Goal: Navigation & Orientation: Find specific page/section

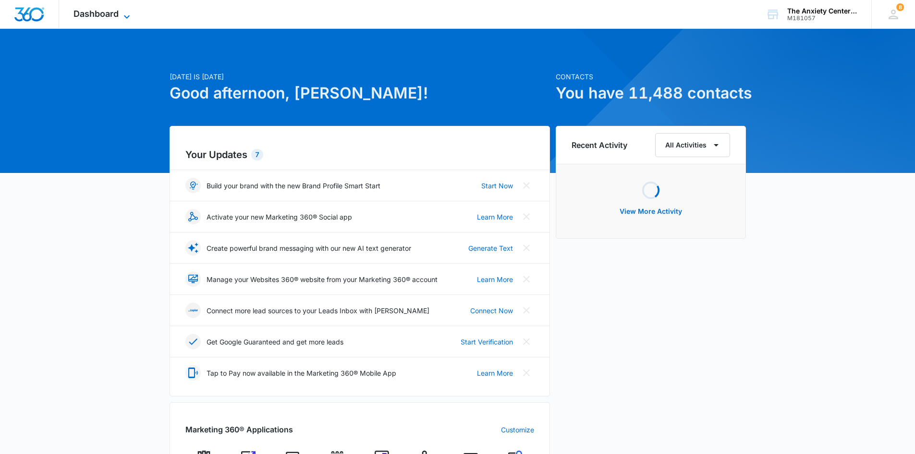
click at [124, 12] on icon at bounding box center [127, 17] width 12 height 12
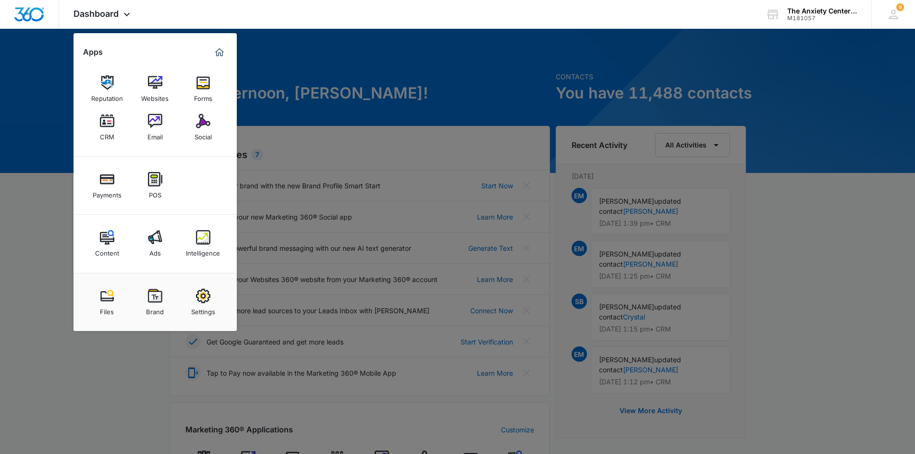
click at [108, 134] on div "CRM" at bounding box center [107, 134] width 14 height 12
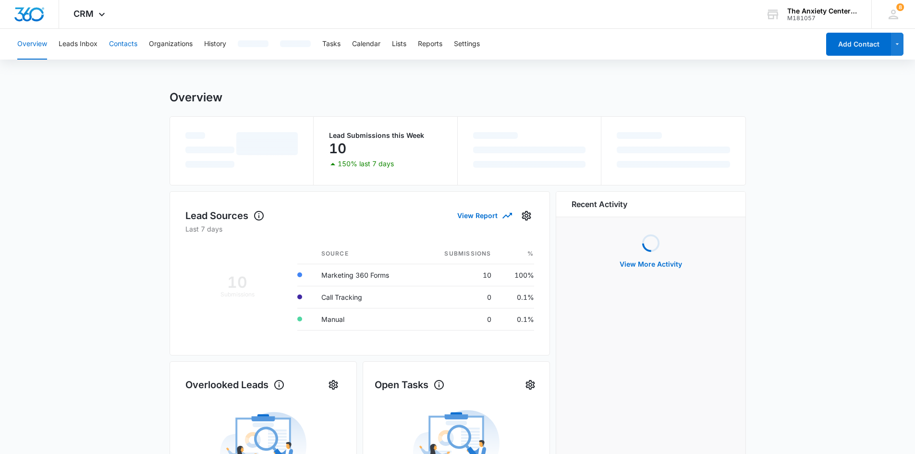
click at [121, 42] on button "Contacts" at bounding box center [123, 44] width 28 height 31
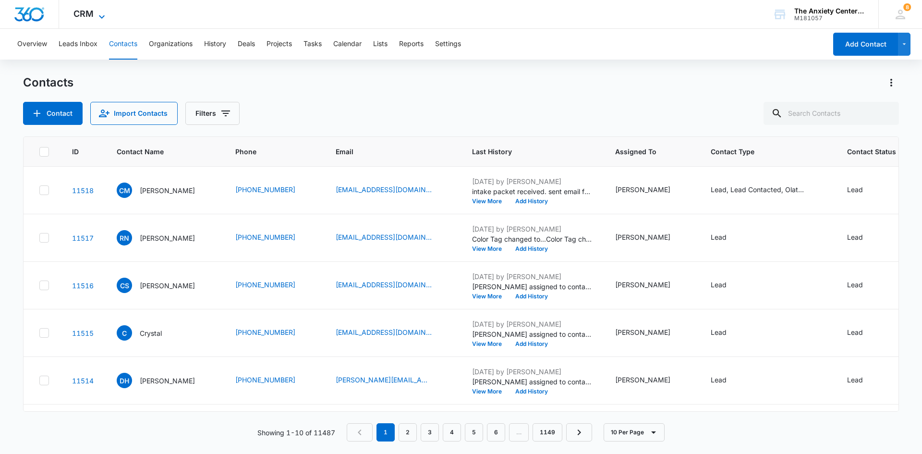
click at [100, 14] on icon at bounding box center [102, 17] width 12 height 12
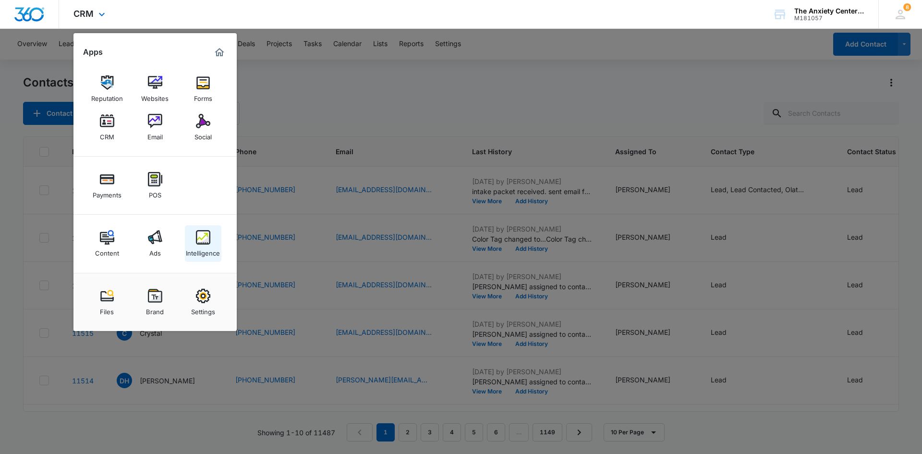
click at [210, 245] on div "Intelligence" at bounding box center [203, 250] width 34 height 12
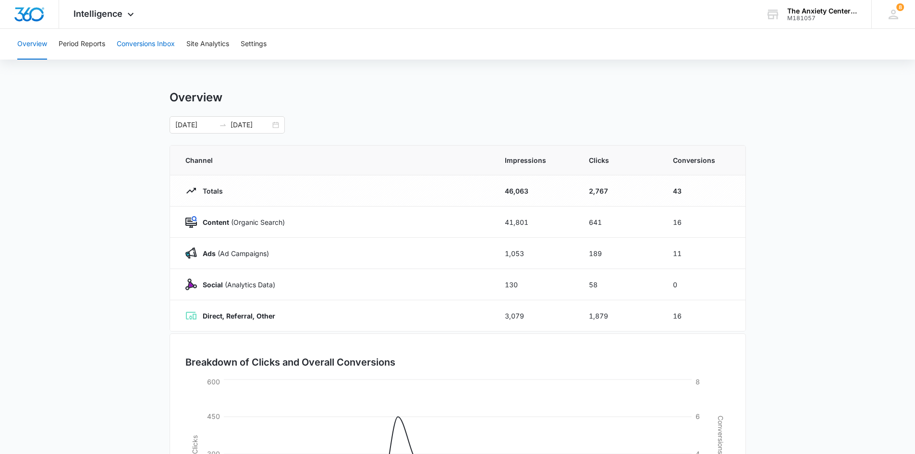
click at [146, 43] on button "Conversions Inbox" at bounding box center [146, 44] width 58 height 31
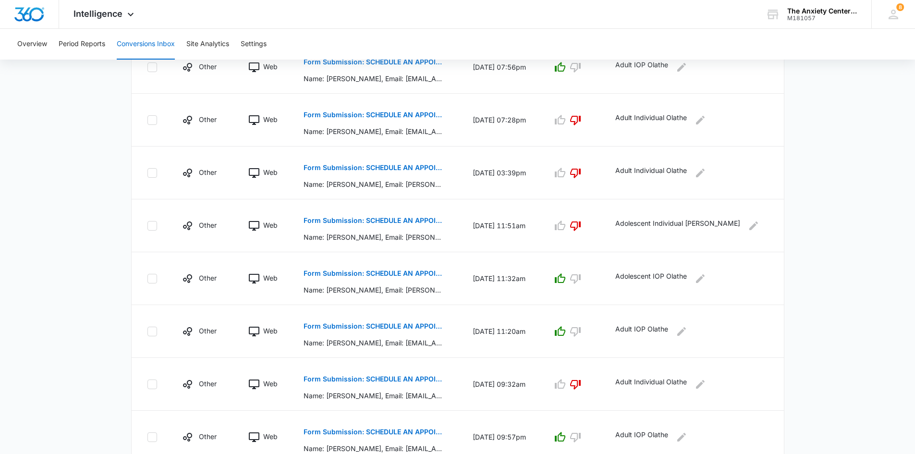
scroll to position [407, 0]
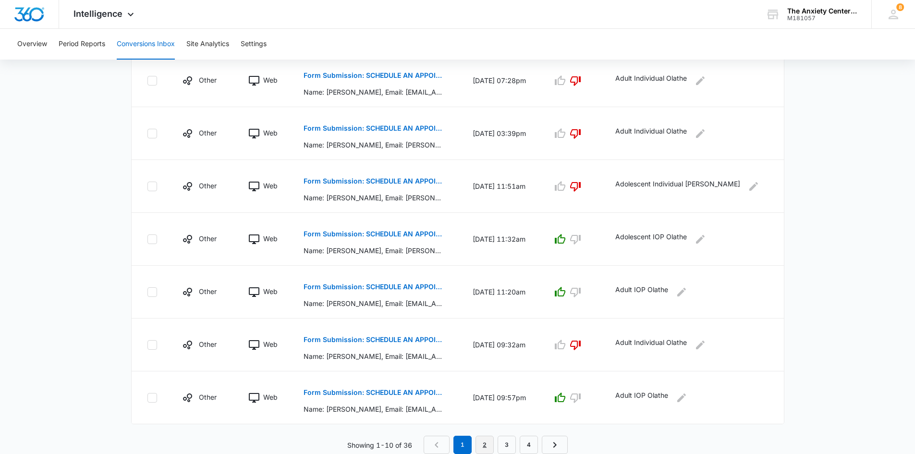
click at [483, 441] on link "2" at bounding box center [484, 445] width 18 height 18
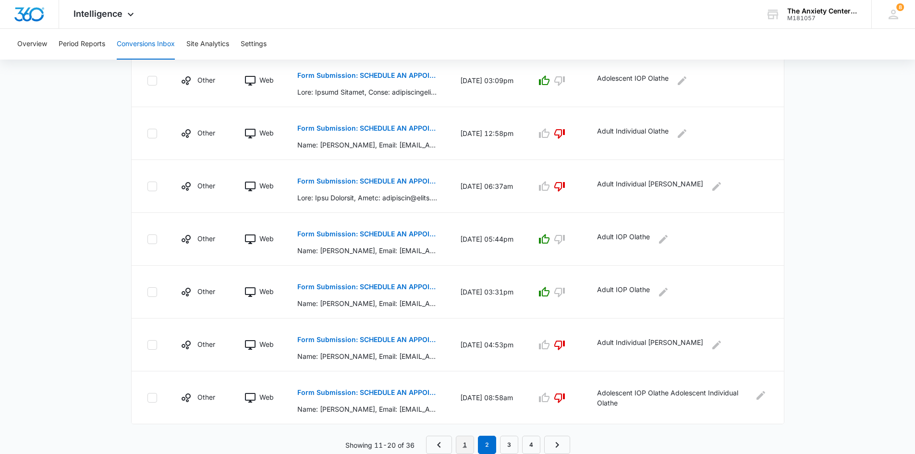
click at [466, 443] on link "1" at bounding box center [465, 445] width 18 height 18
